Goal: Find specific page/section: Locate a particular part of the current website

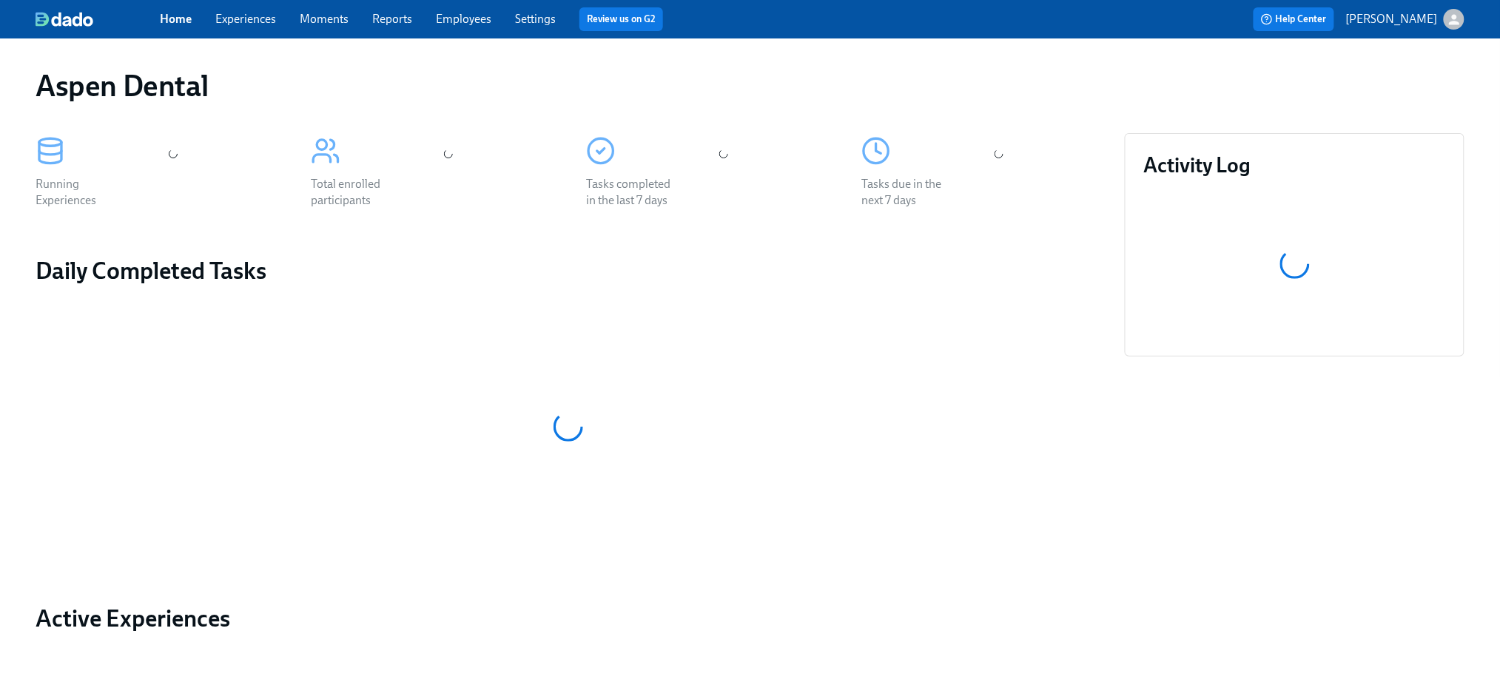
click at [251, 17] on link "Experiences" at bounding box center [245, 19] width 61 height 14
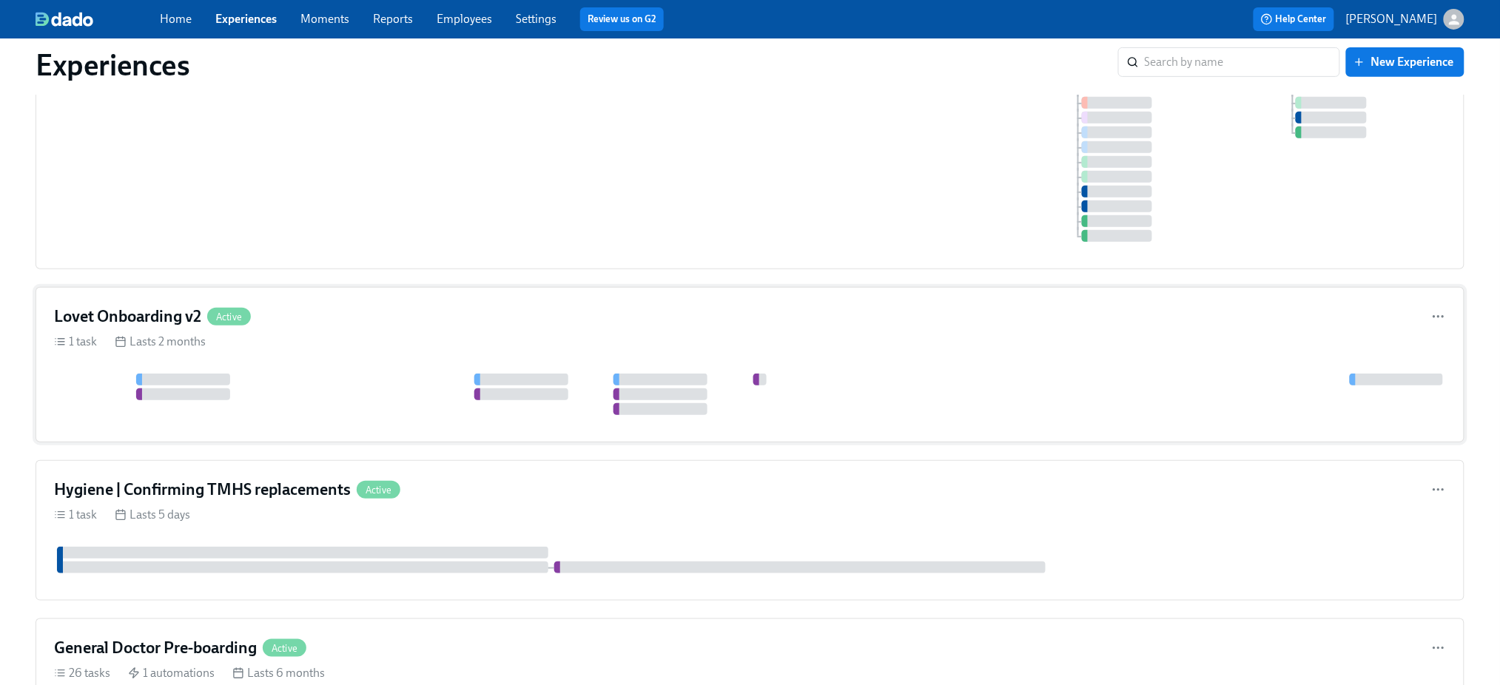
scroll to position [853, 0]
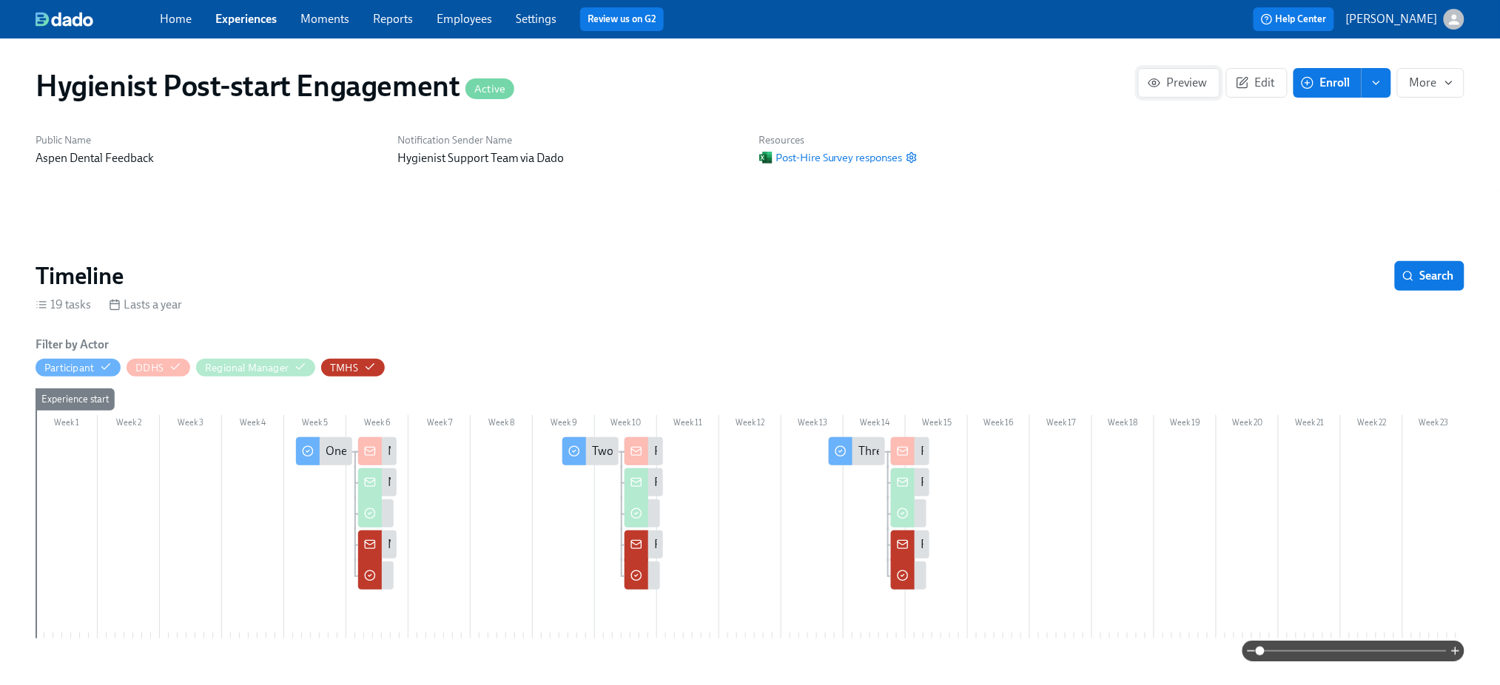
click at [1160, 82] on icon "button" at bounding box center [1154, 83] width 11 height 8
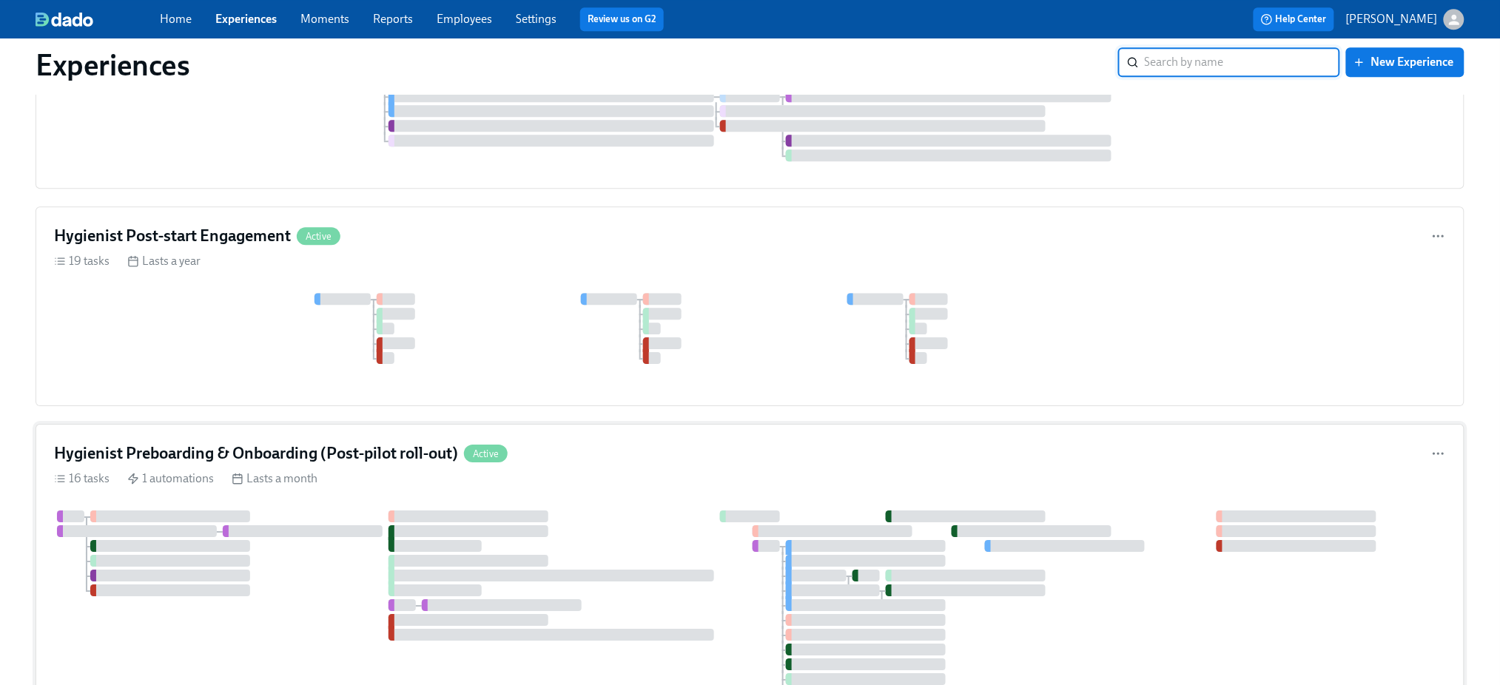
scroll to position [1578, 0]
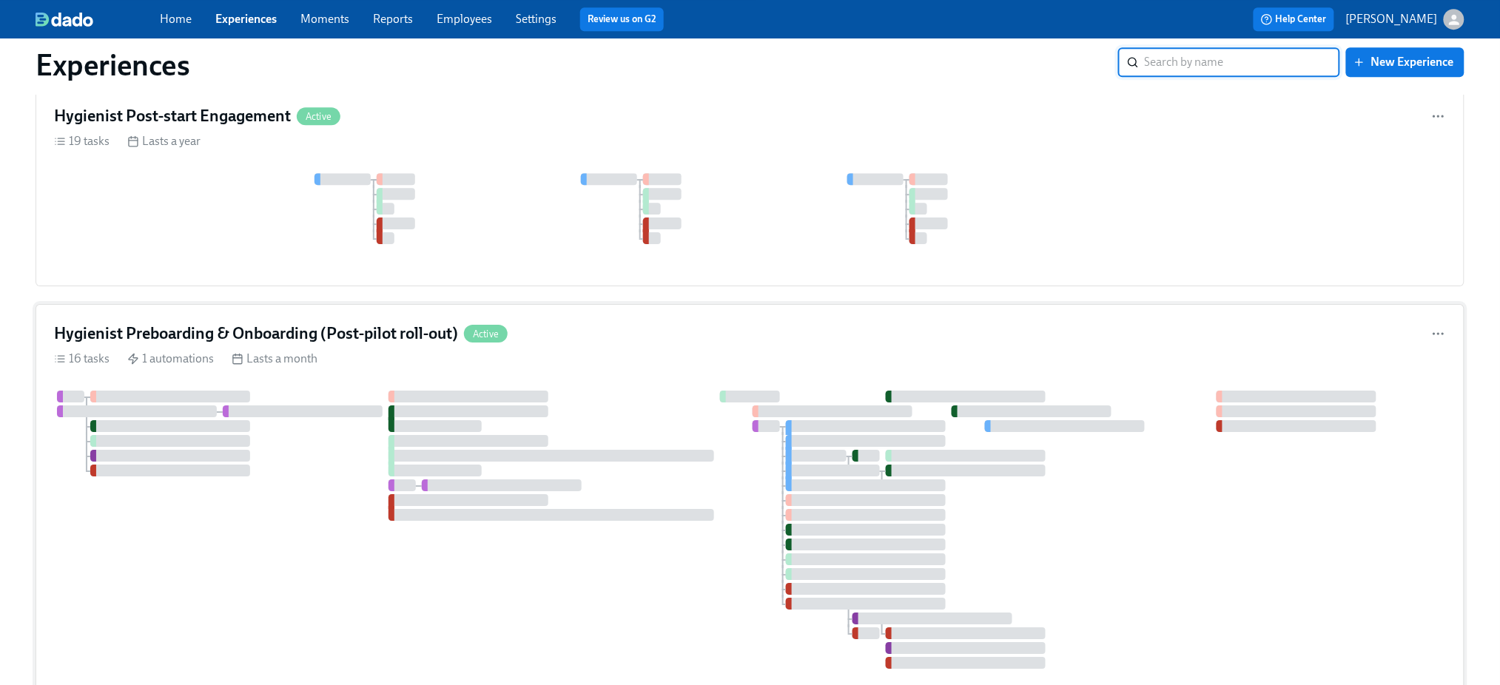
click at [349, 345] on h4 "Hygienist Preboarding & Onboarding (Post-pilot roll-out)" at bounding box center [256, 334] width 404 height 22
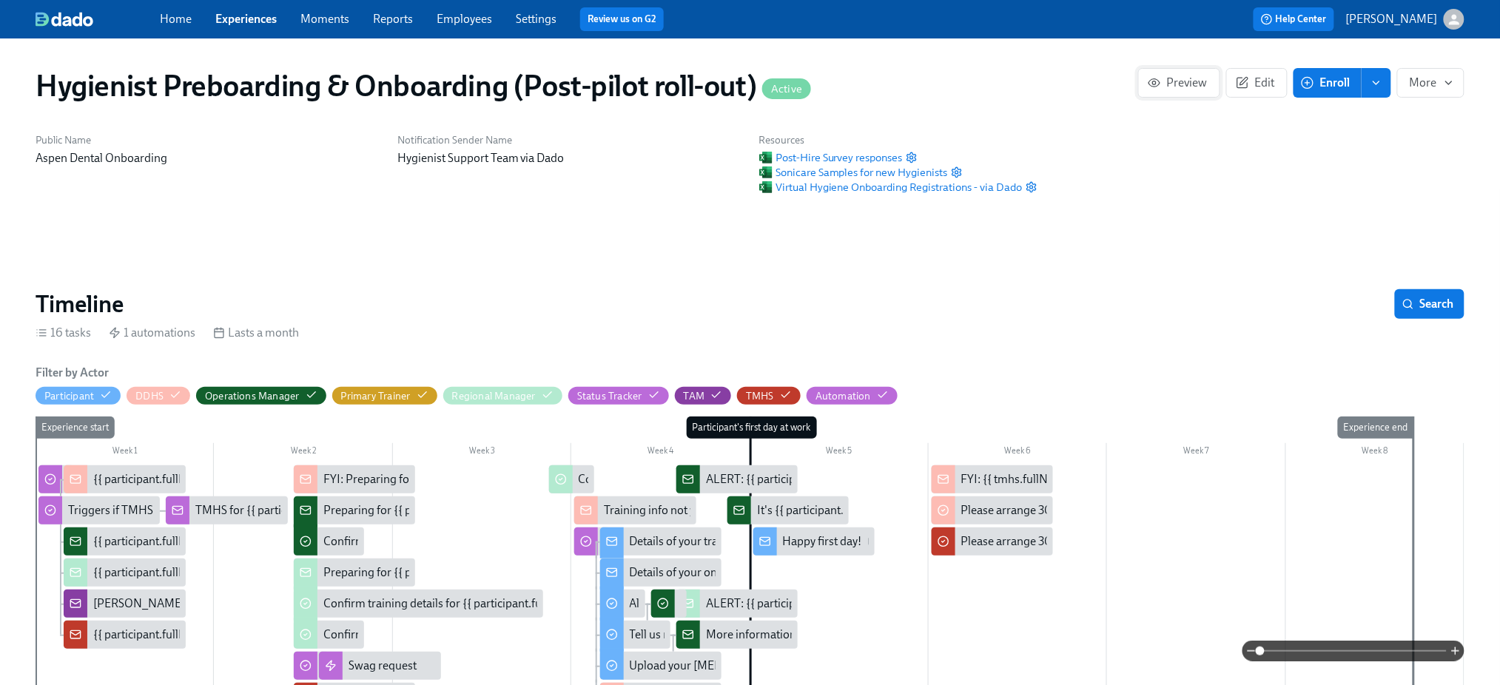
click at [1194, 79] on span "Preview" at bounding box center [1179, 82] width 57 height 15
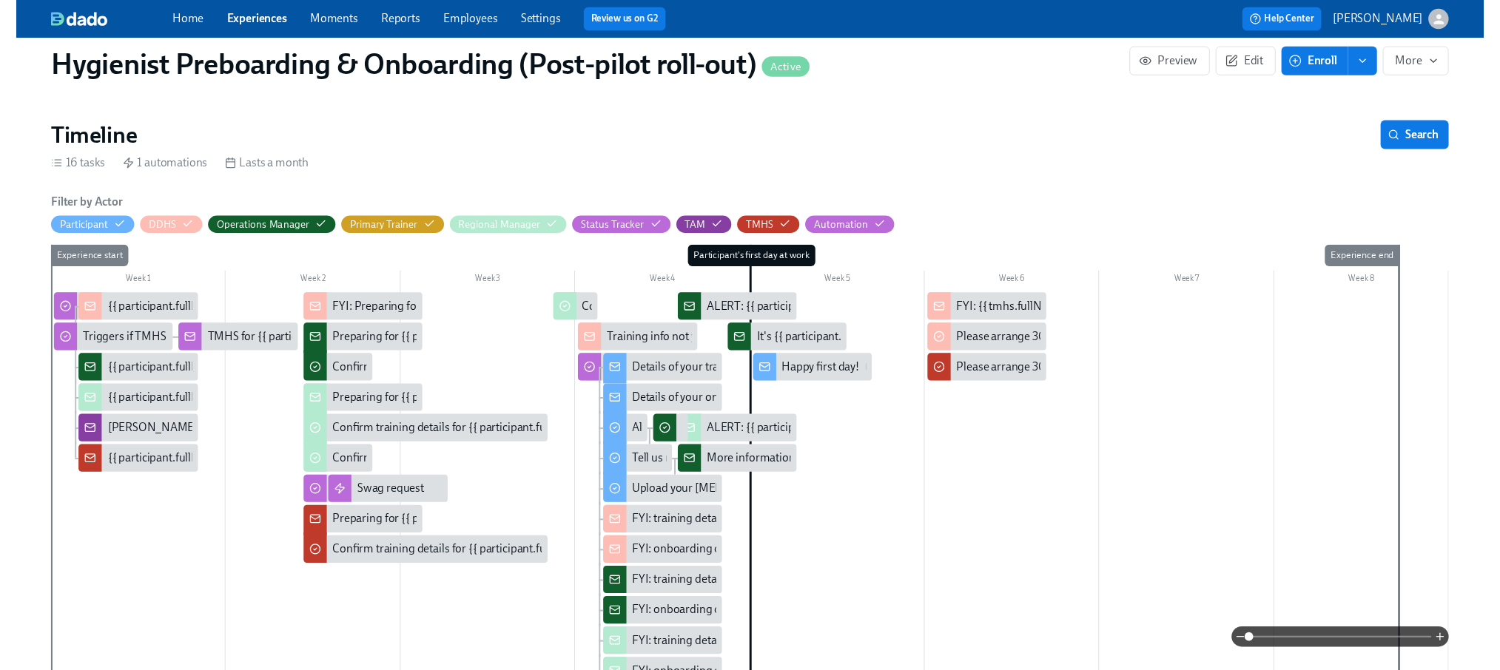
scroll to position [197, 0]
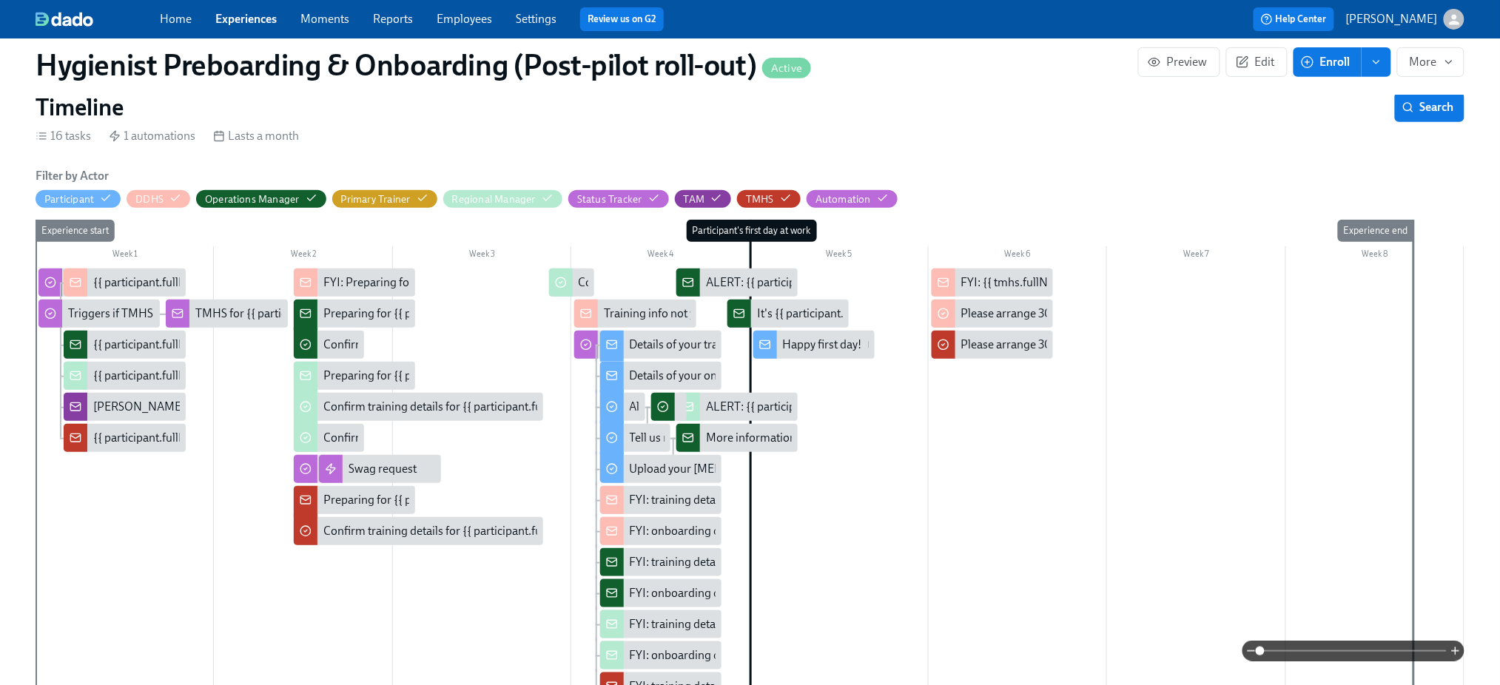
click at [135, 276] on div "Week 1 Week 2 Week 3 Week 4 Week 5 Week 6 Week 7 Week 8 Experience start Partic…" at bounding box center [750, 550] width 1429 height 660
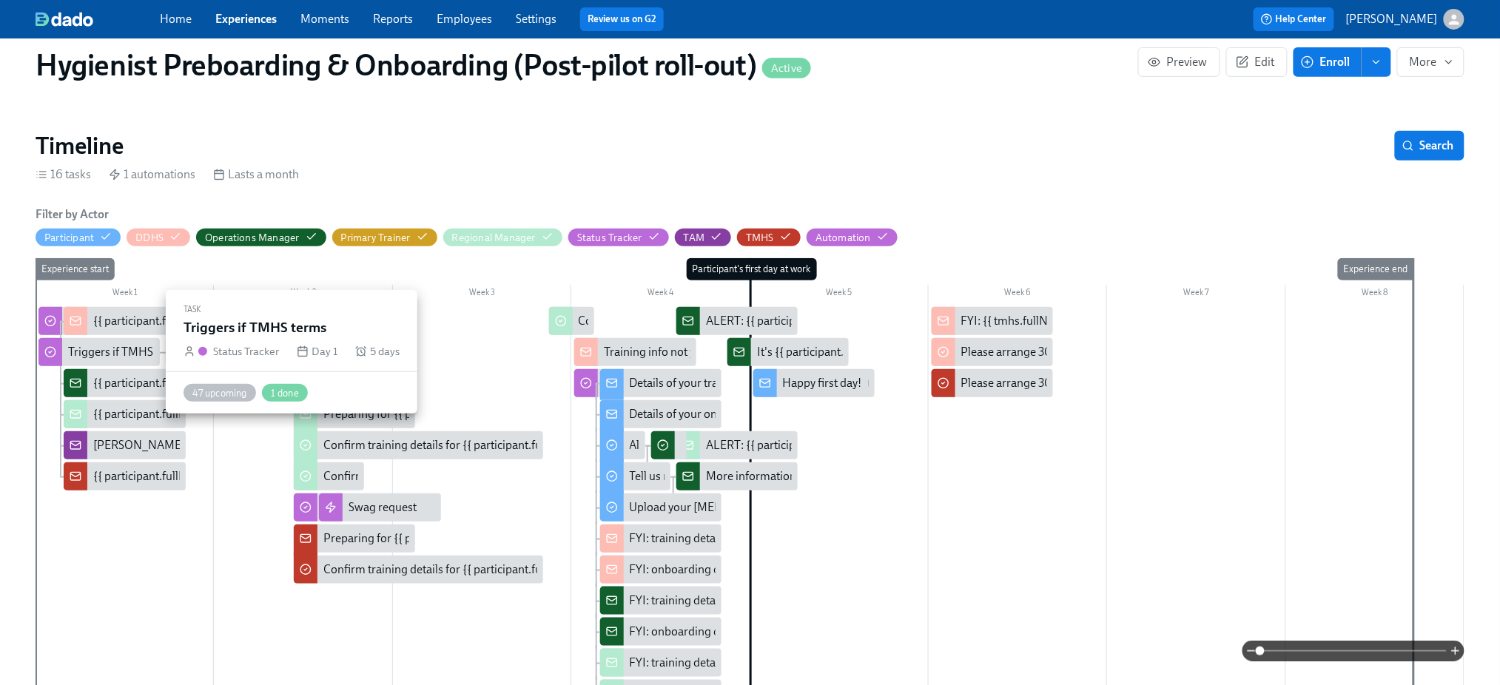
click at [73, 341] on div "Triggers if TMHS terms" at bounding box center [98, 352] width 121 height 28
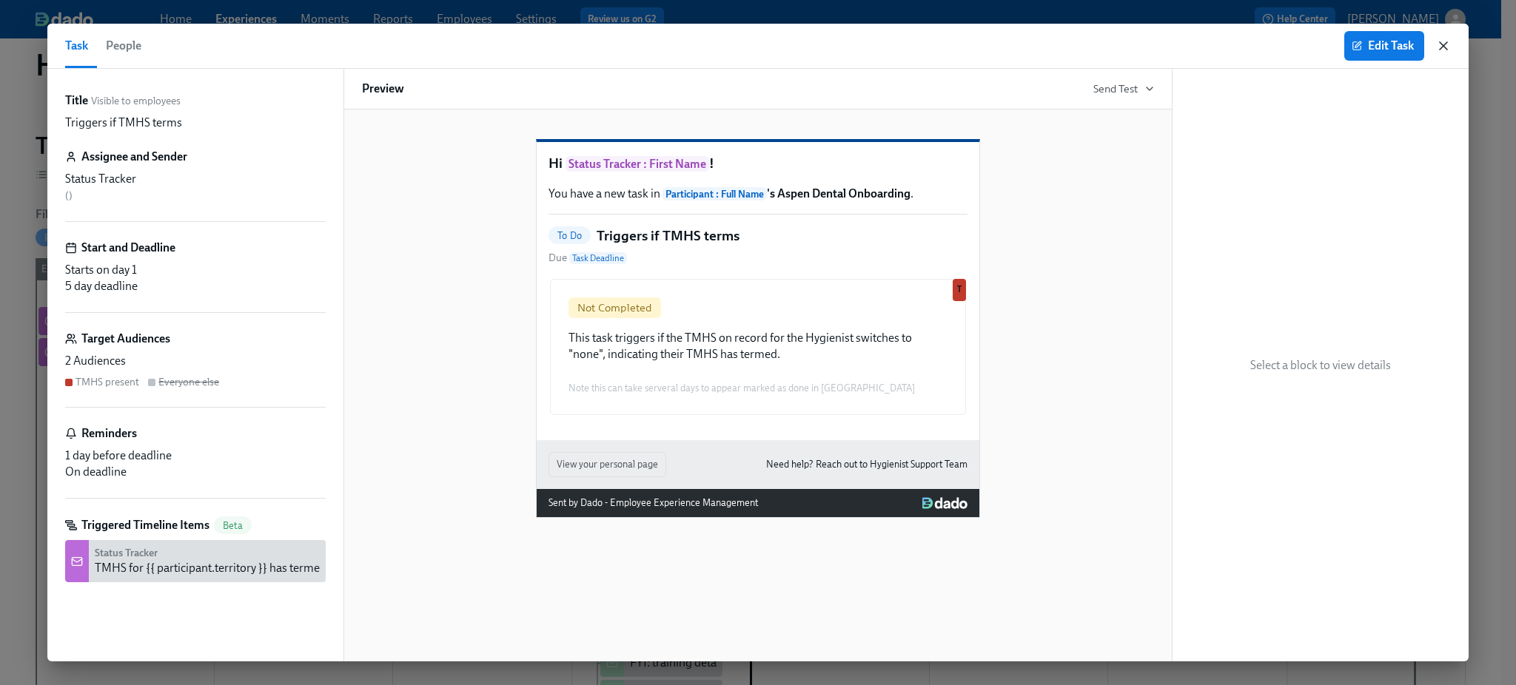
click at [1443, 47] on icon "button" at bounding box center [1442, 45] width 7 height 7
click at [1443, 47] on button "More" at bounding box center [1431, 62] width 67 height 30
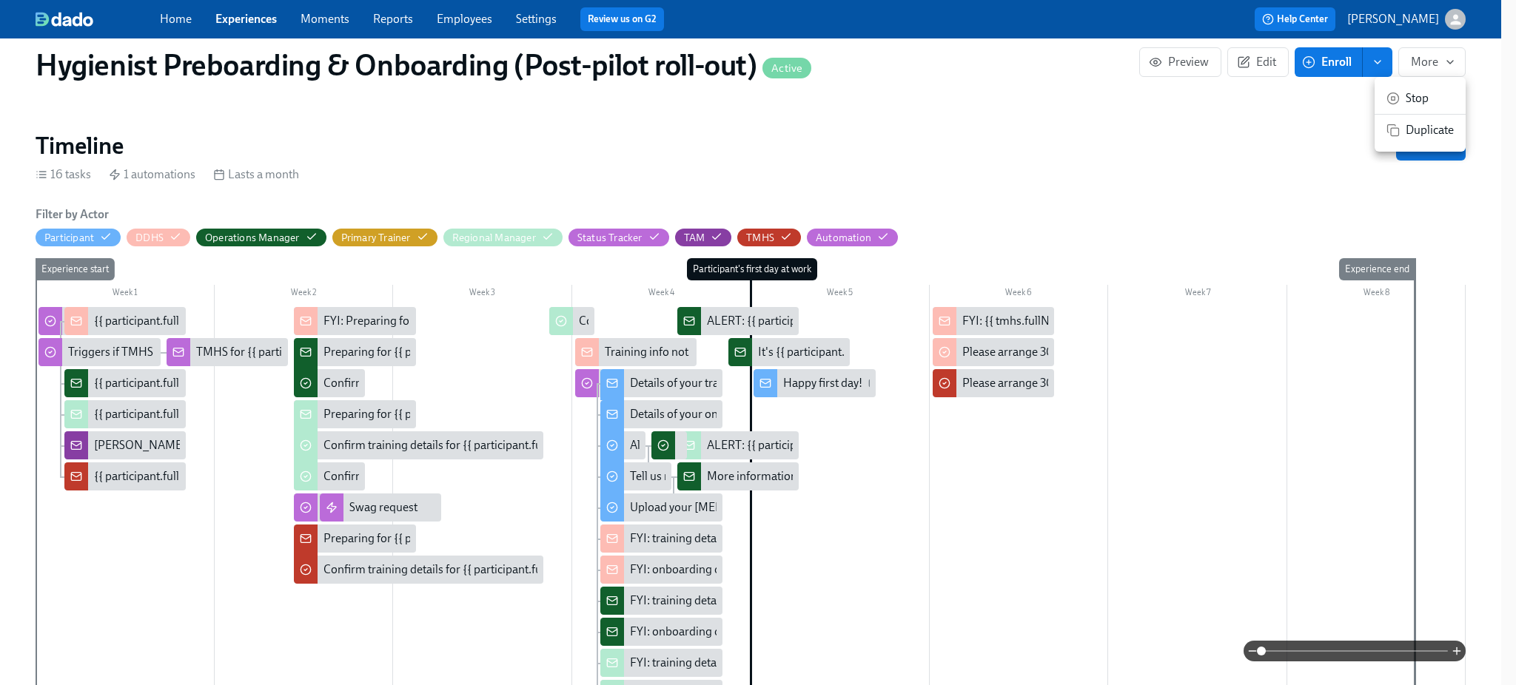
click at [1445, 43] on div at bounding box center [758, 342] width 1516 height 685
click at [1464, 219] on div "Stop Duplicate" at bounding box center [758, 342] width 1516 height 685
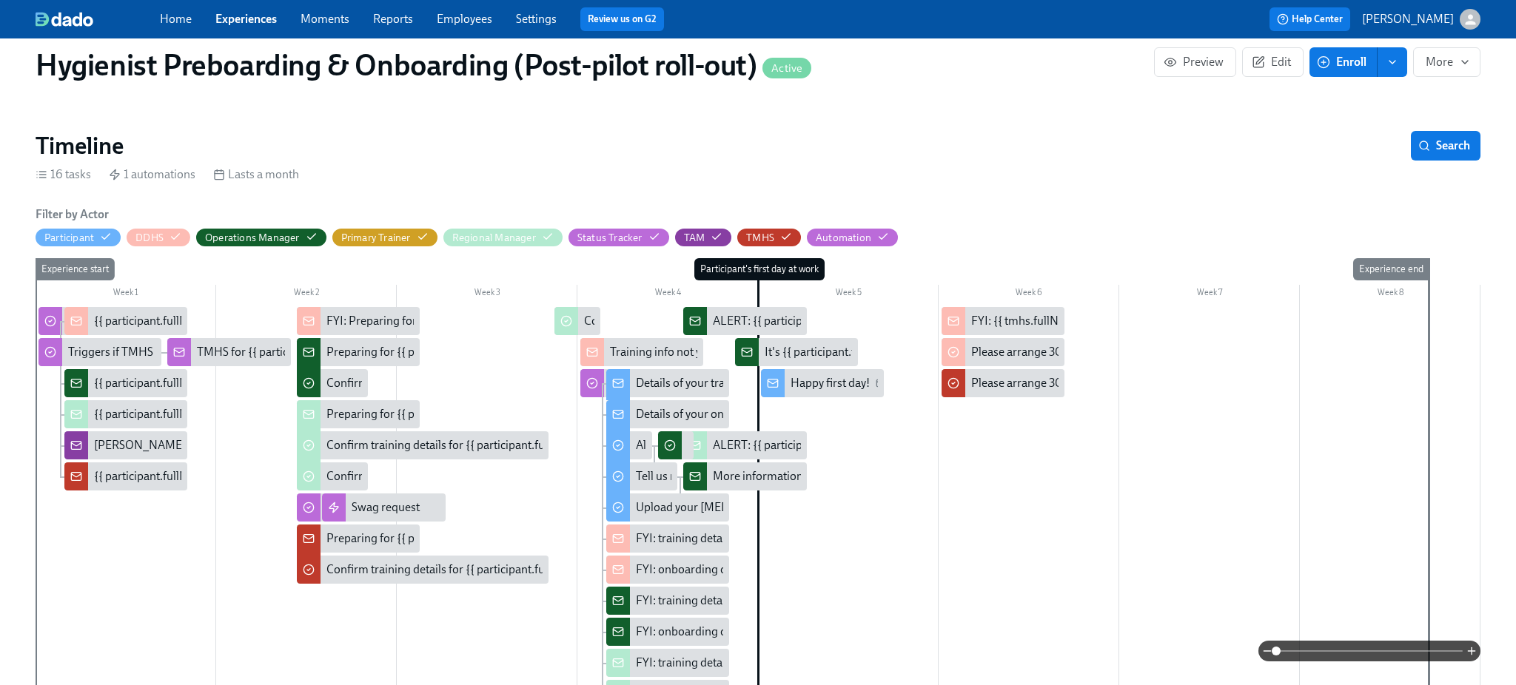
click at [78, 445] on icon at bounding box center [76, 446] width 12 height 12
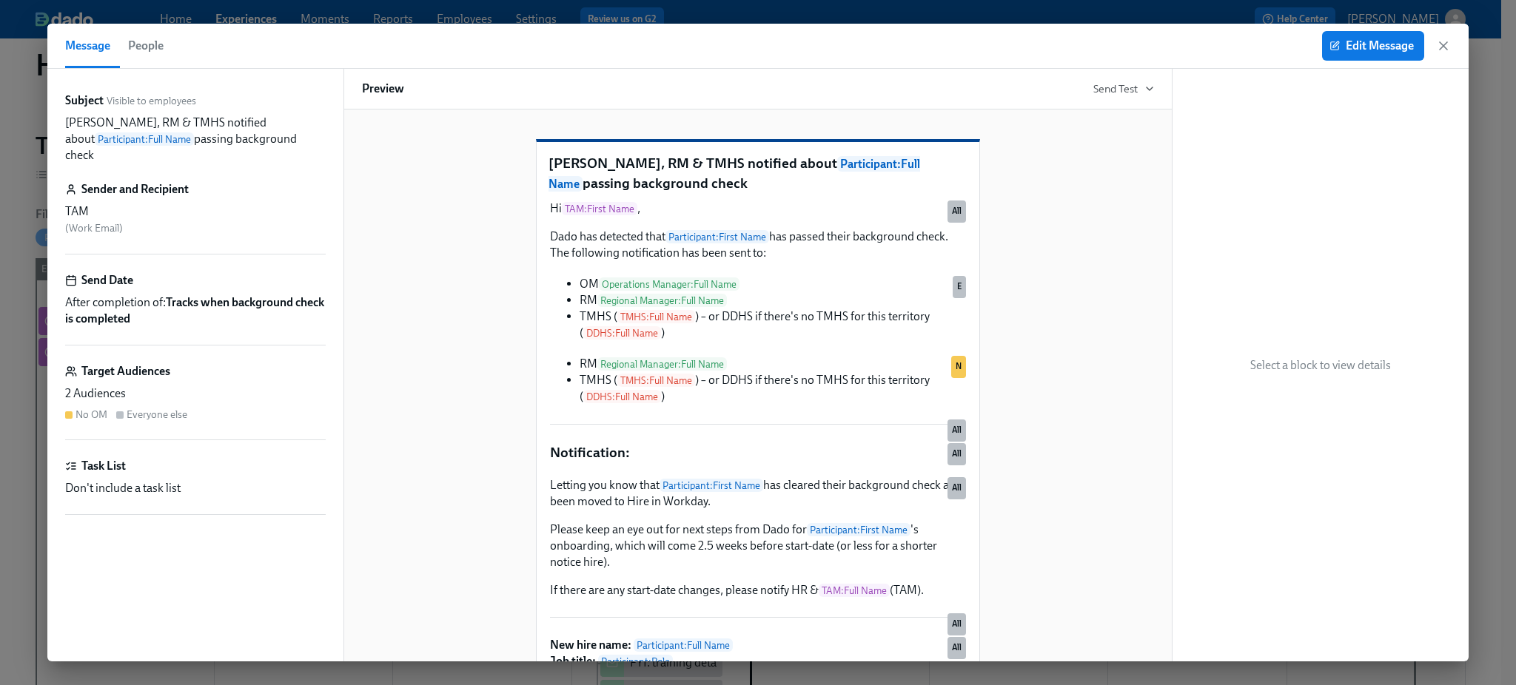
click at [1441, 47] on icon "button" at bounding box center [1442, 45] width 7 height 7
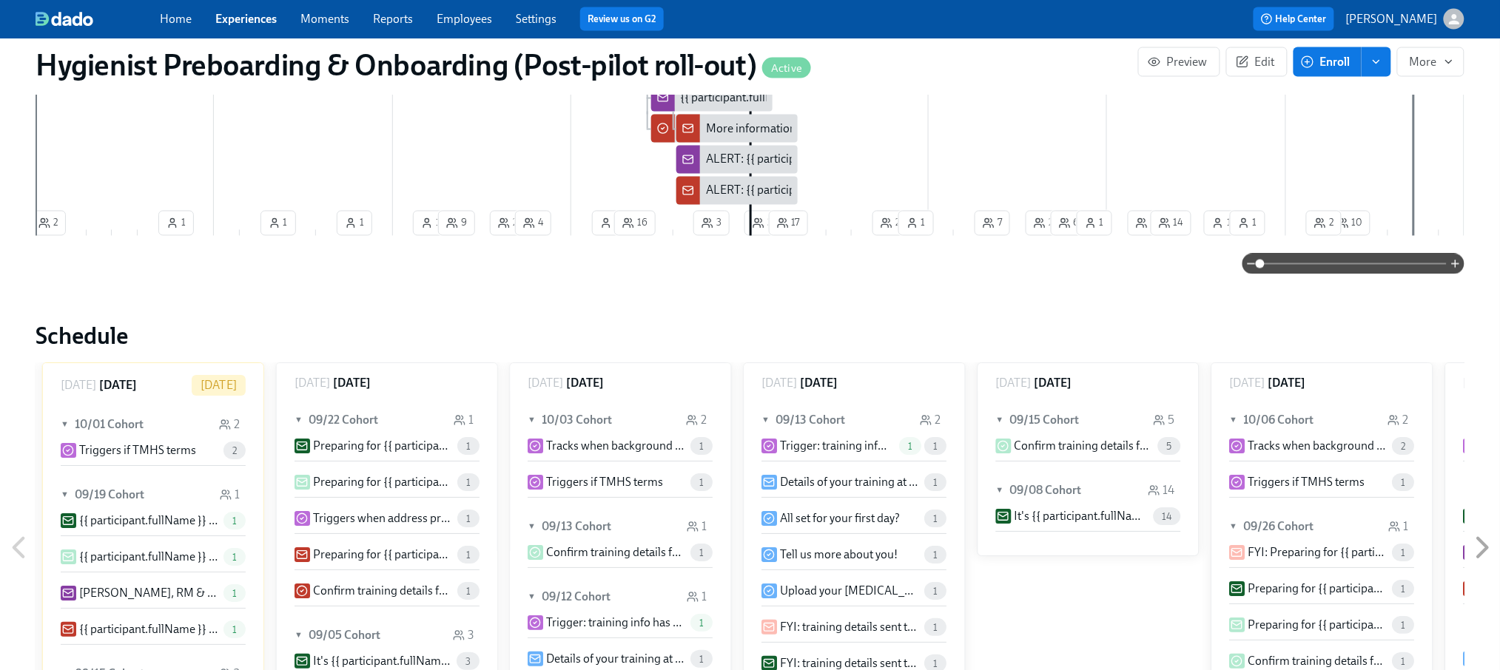
scroll to position [197, 0]
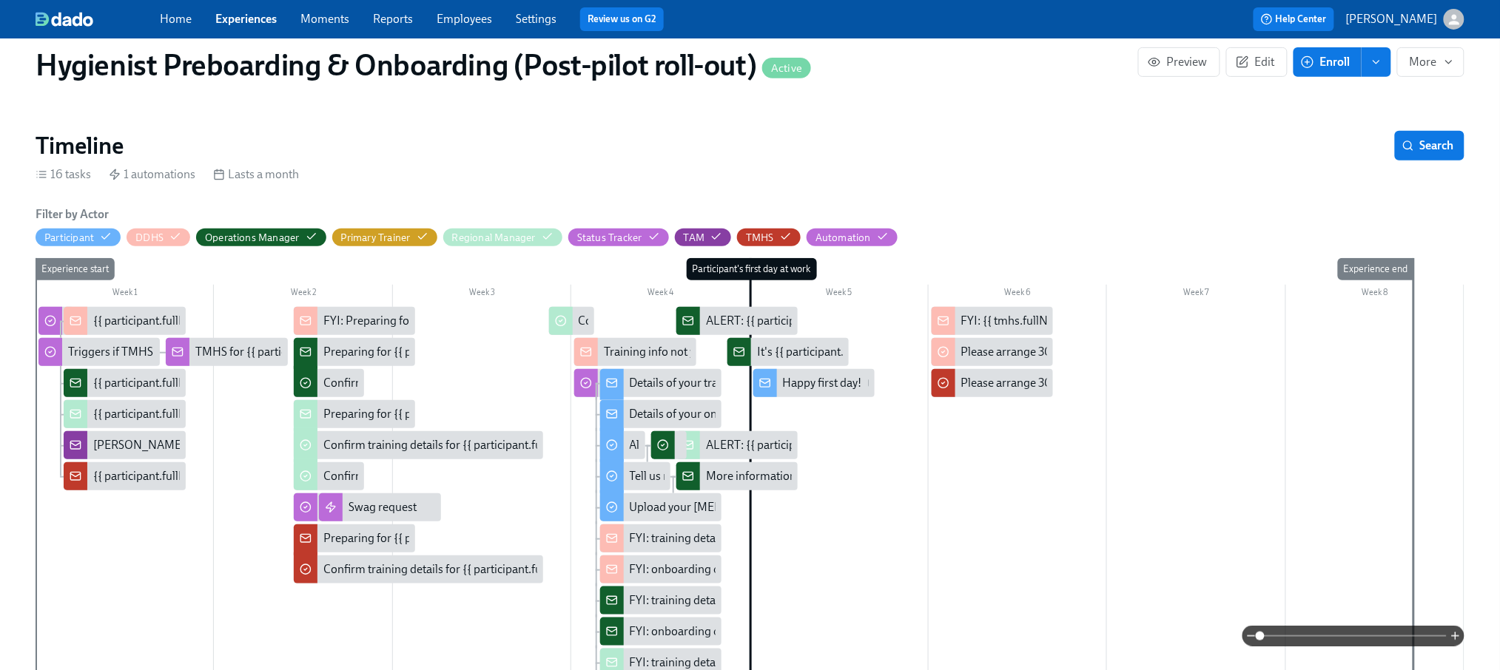
click at [75, 380] on icon at bounding box center [76, 383] width 12 height 12
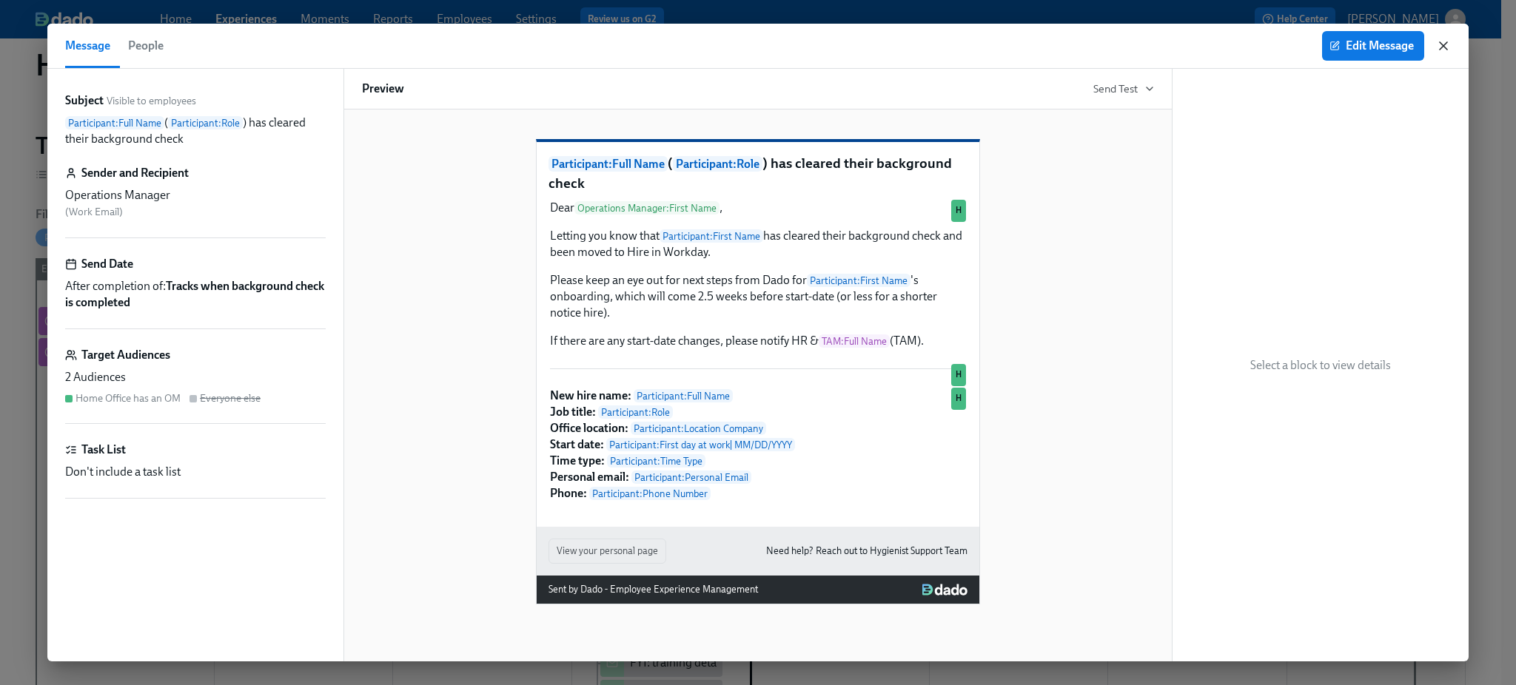
click at [1442, 44] on icon "button" at bounding box center [1443, 45] width 15 height 15
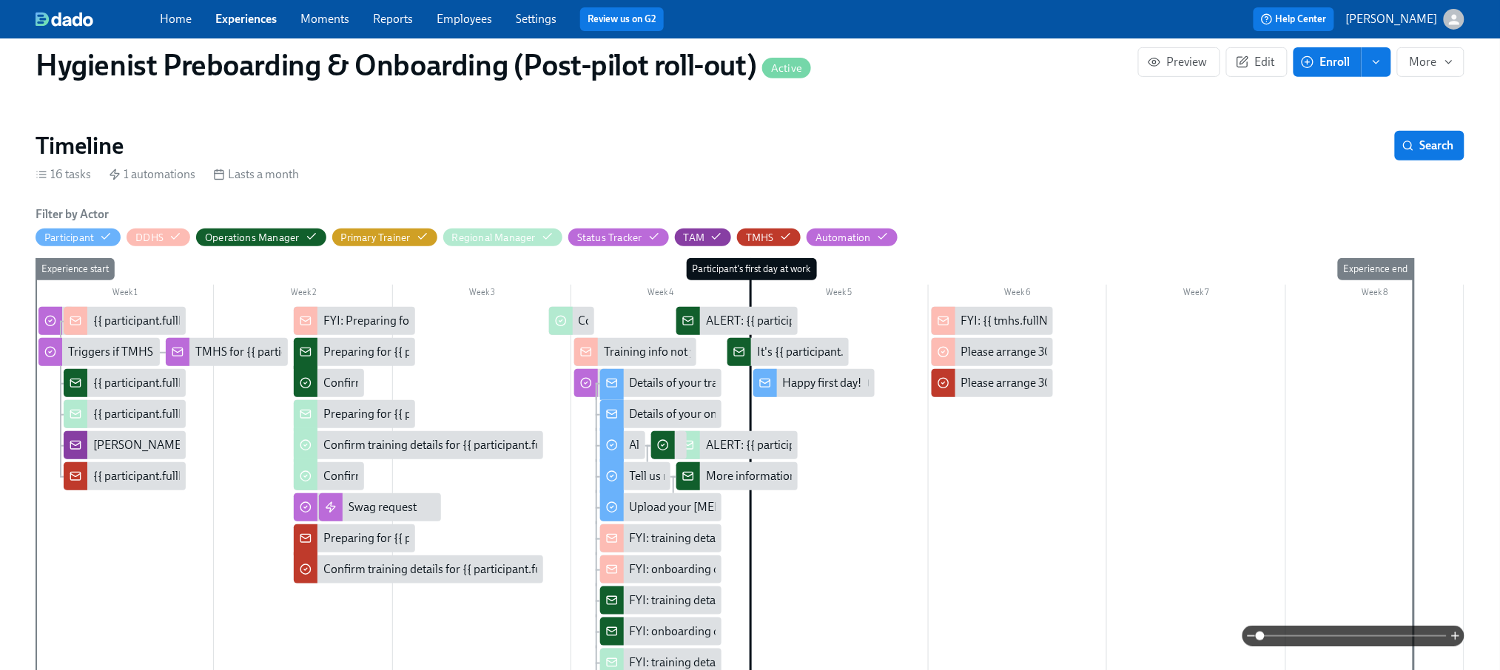
click at [1021, 149] on div "Timeline Search" at bounding box center [750, 146] width 1429 height 30
